Goal: Check status: Check status

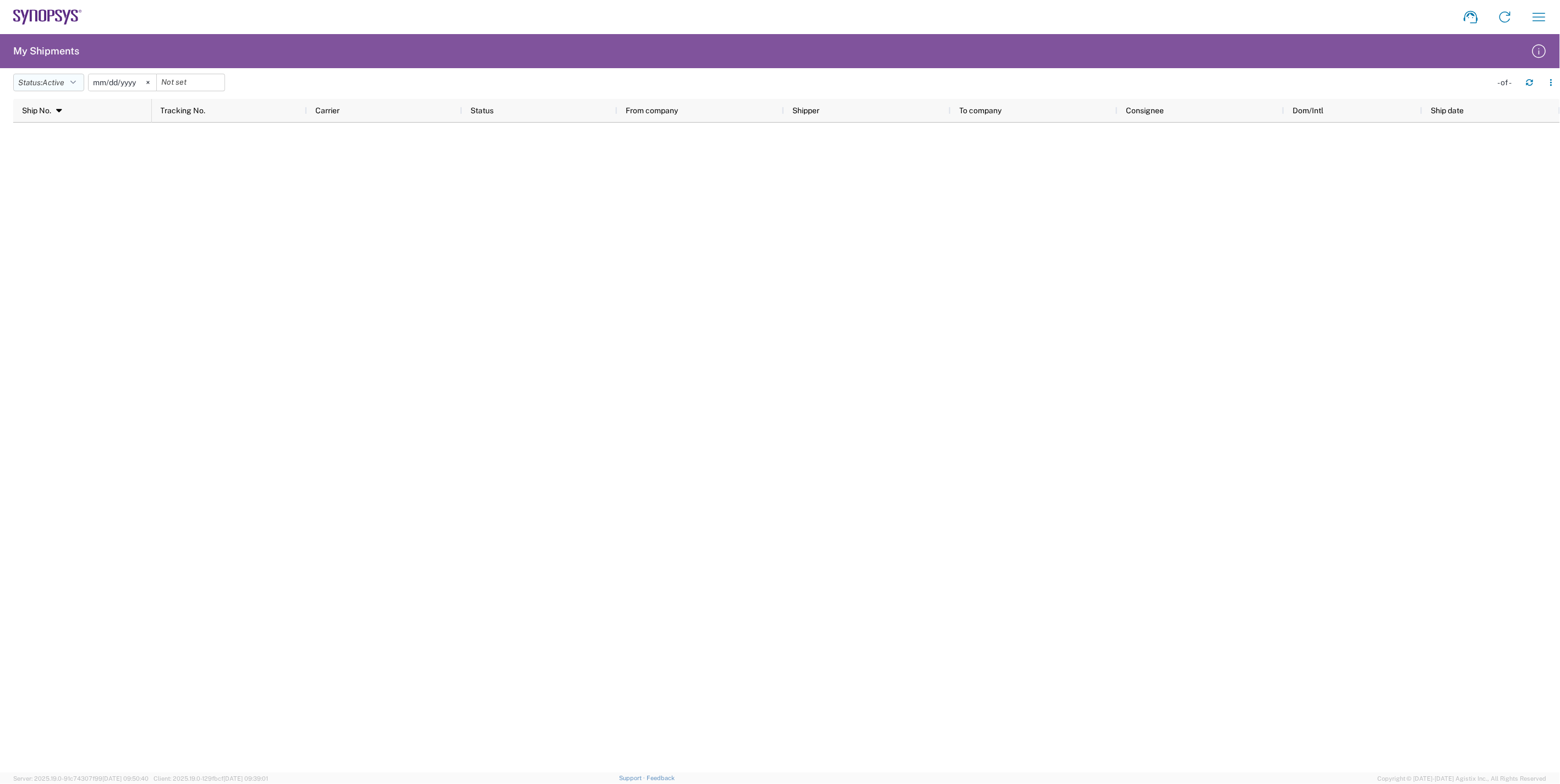
click at [72, 83] on button "Status: Active" at bounding box center [49, 83] width 71 height 18
click at [63, 139] on span "All" at bounding box center [78, 140] width 128 height 17
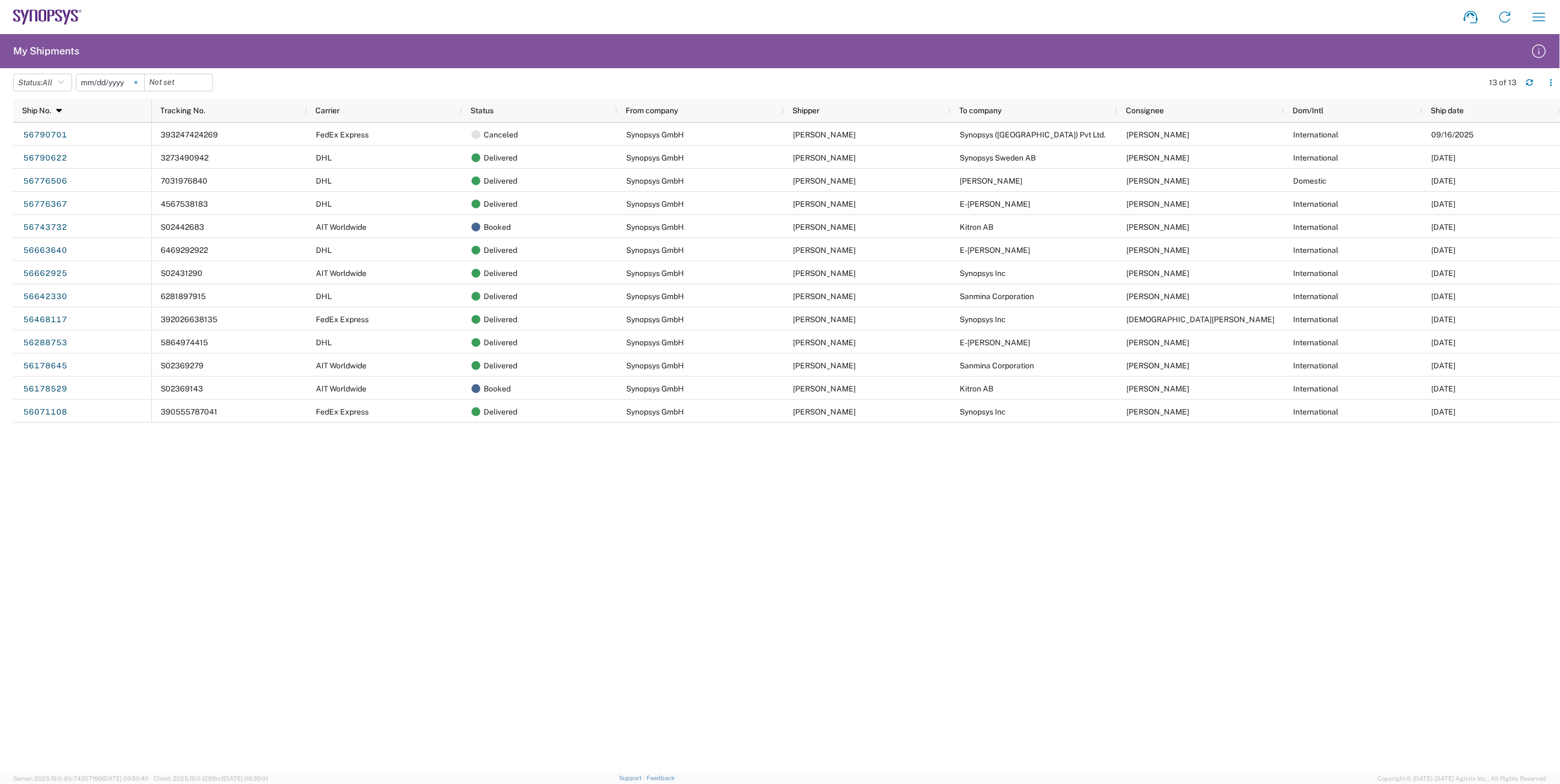
click at [137, 83] on icon at bounding box center [135, 82] width 2 height 2
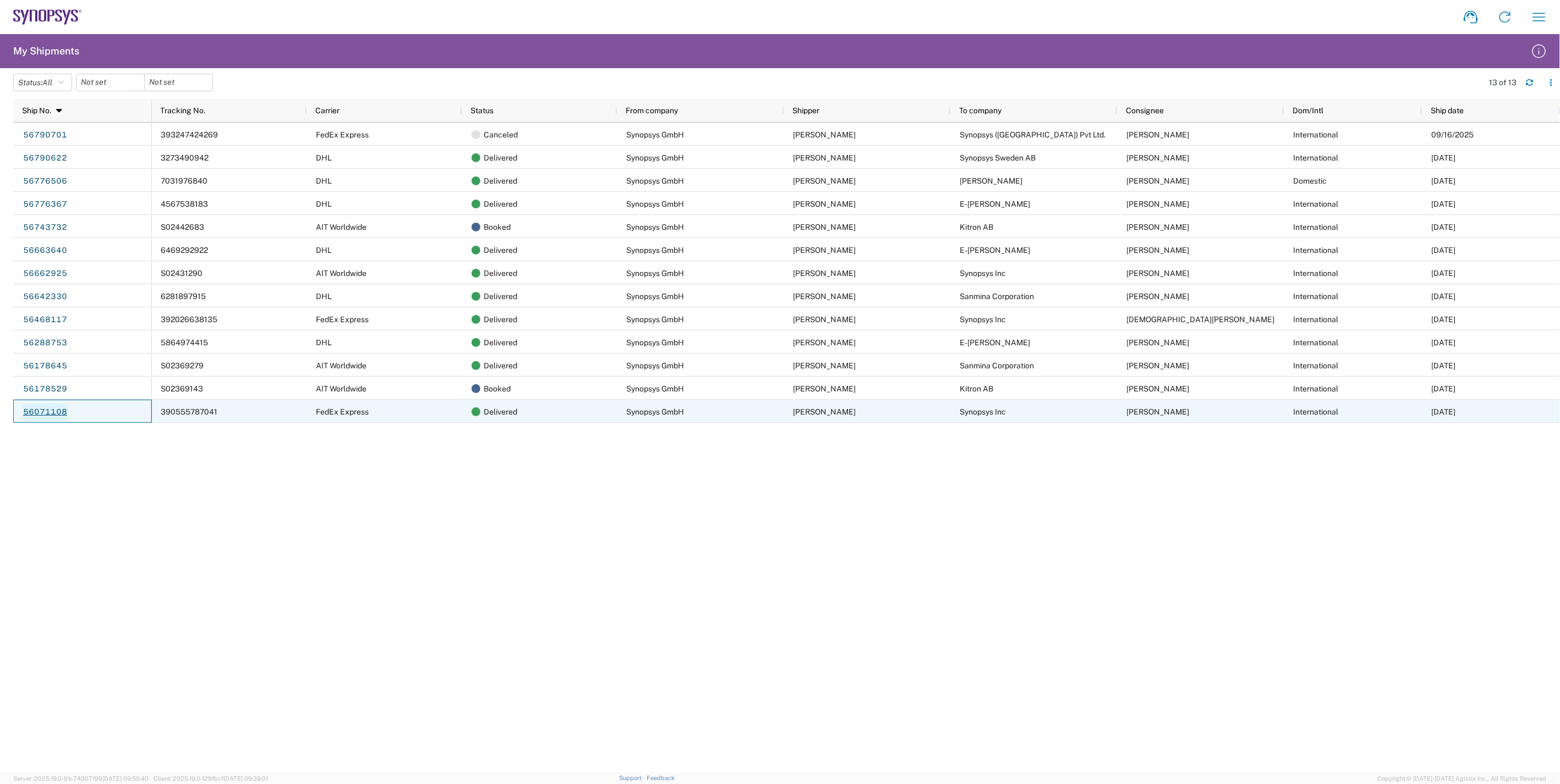
click at [53, 411] on link "56071108" at bounding box center [45, 412] width 45 height 18
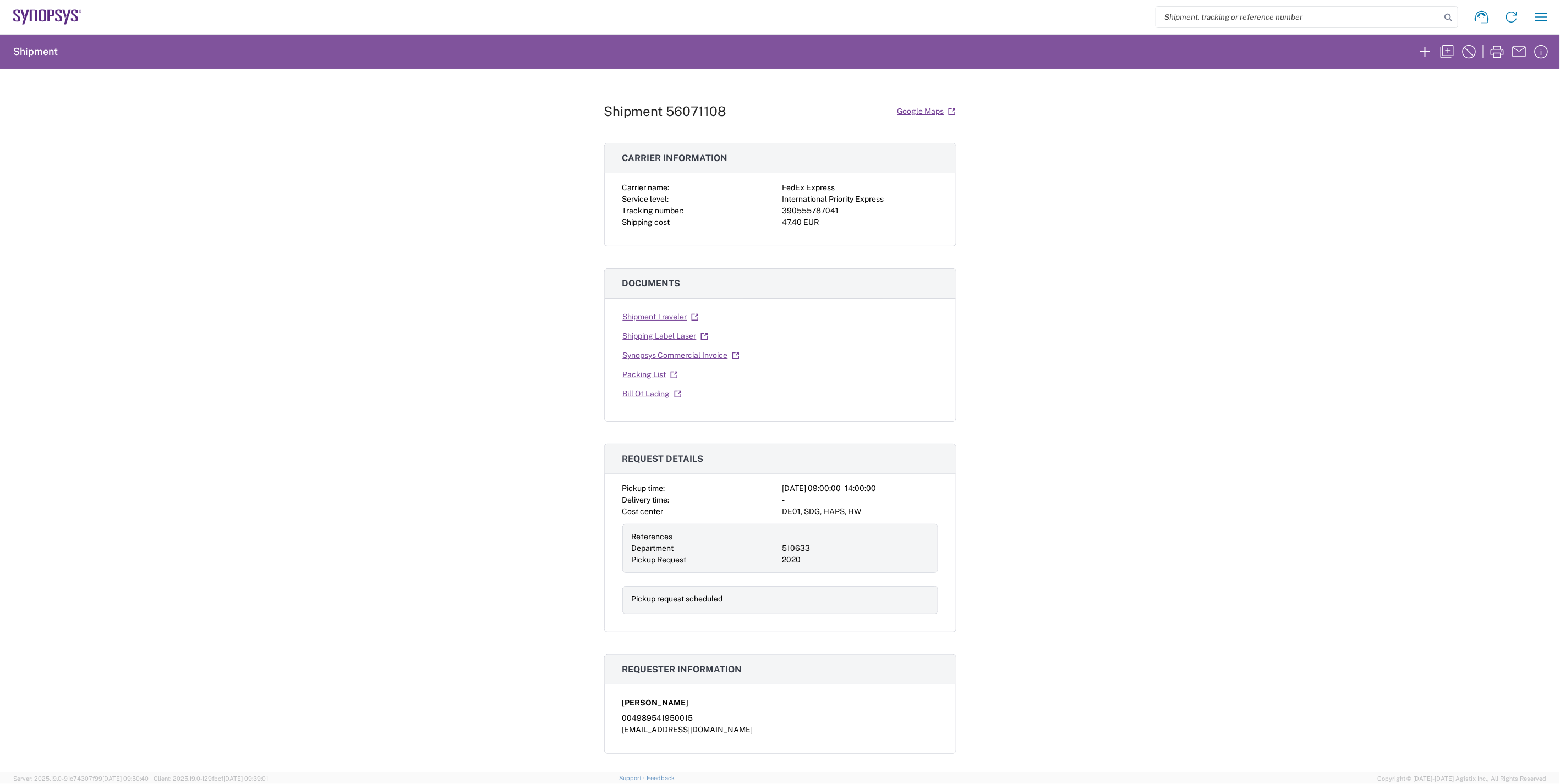
click at [1157, 571] on div "Shipment 56071108 Google Maps Carrier information Carrier name: FedEx Express S…" at bounding box center [780, 420] width 1560 height 704
